Goal: Task Accomplishment & Management: Manage account settings

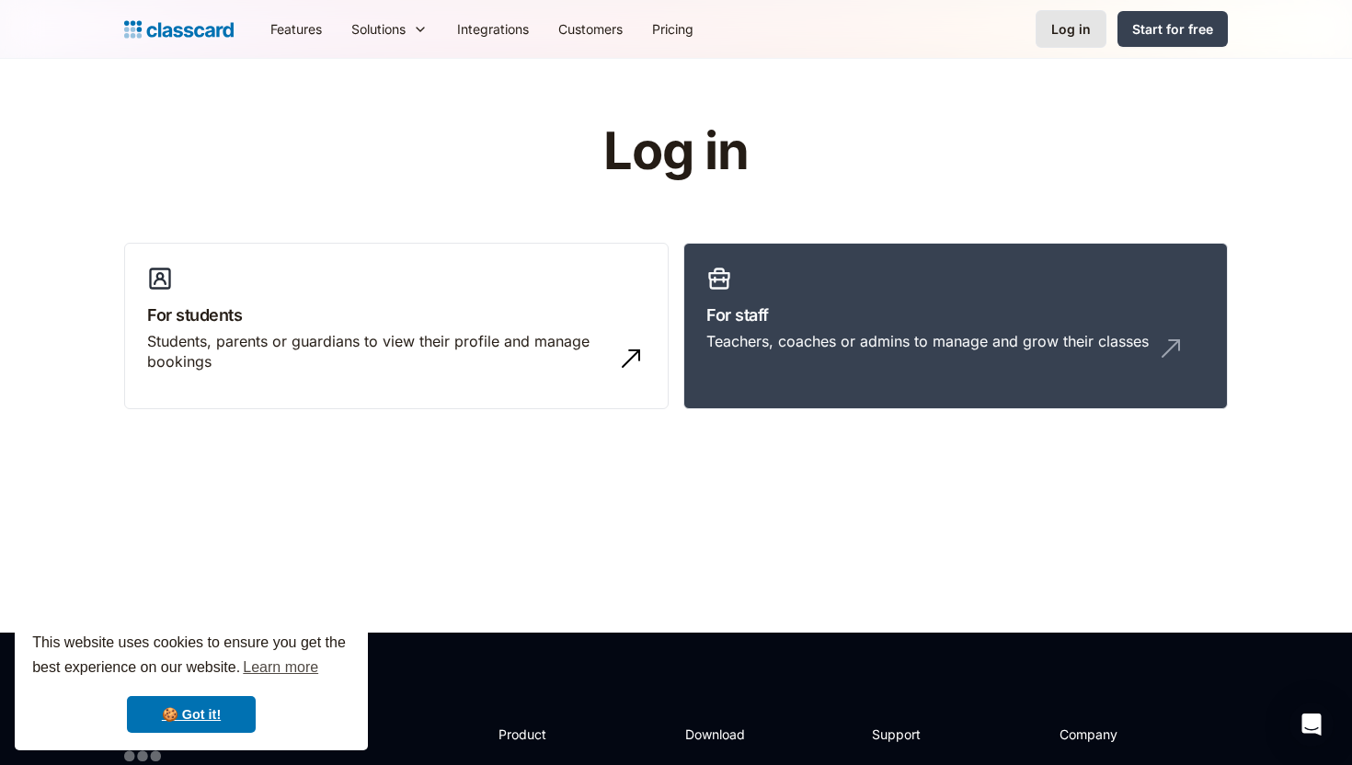
click at [1091, 26] on div "Log in" at bounding box center [1071, 28] width 40 height 19
click at [737, 342] on div "Teachers, coaches or admins to manage and grow their classes" at bounding box center [927, 341] width 442 height 20
